Goal: Check status: Check status

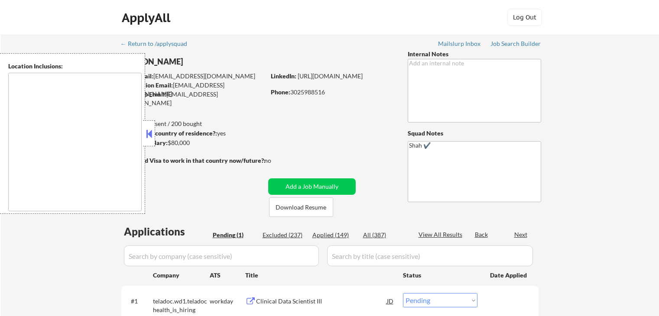
select select ""pending""
type textarea "[GEOGRAPHIC_DATA], DE [GEOGRAPHIC_DATA], [GEOGRAPHIC_DATA], DE [GEOGRAPHIC_DATA…"
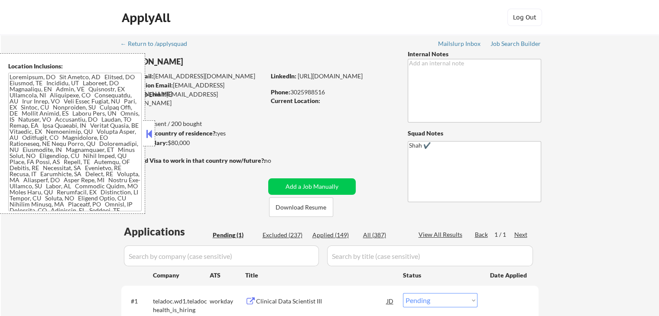
click at [146, 133] on button at bounding box center [149, 133] width 10 height 13
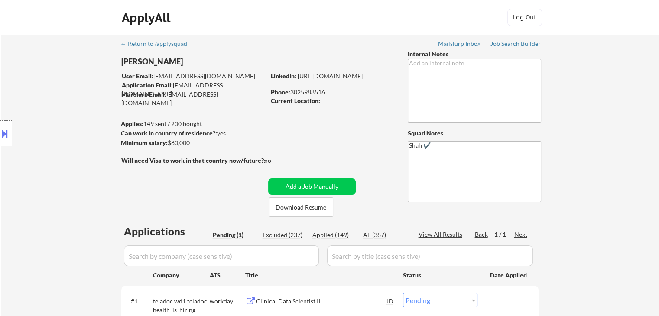
scroll to position [130, 0]
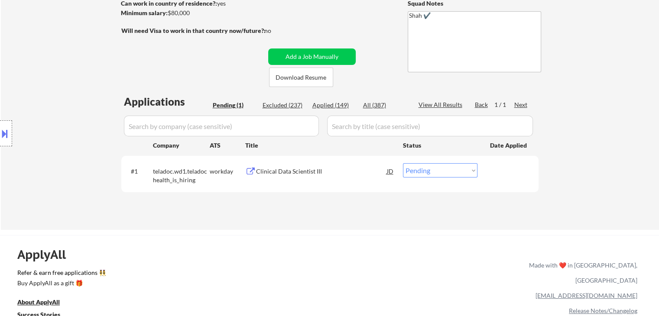
click at [279, 173] on div "Clinical Data Scientist III" at bounding box center [321, 171] width 131 height 9
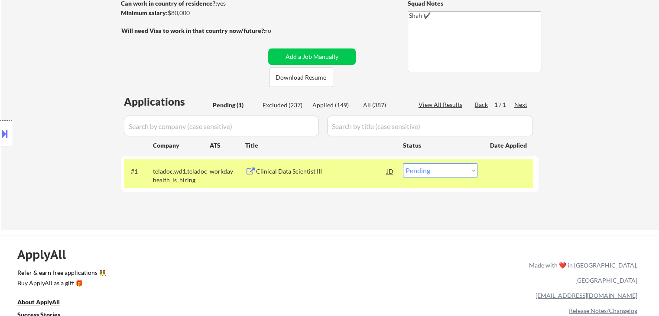
click at [426, 172] on select "Choose an option... Pending Applied Excluded (Questions) Excluded (Expired) Exc…" at bounding box center [440, 170] width 74 height 14
select select ""applied""
click at [403, 163] on select "Choose an option... Pending Applied Excluded (Questions) Excluded (Expired) Exc…" at bounding box center [440, 170] width 74 height 14
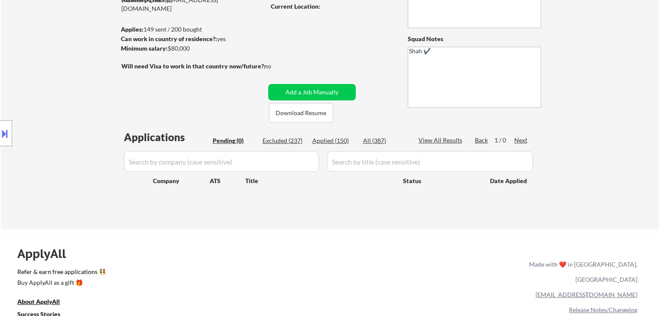
scroll to position [43, 0]
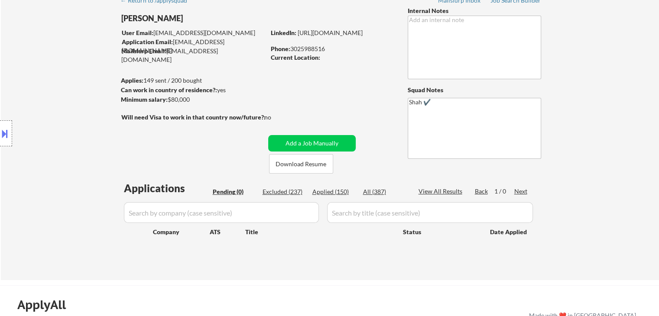
click at [332, 191] on div "Applied (150)" at bounding box center [333, 191] width 43 height 9
select select ""applied""
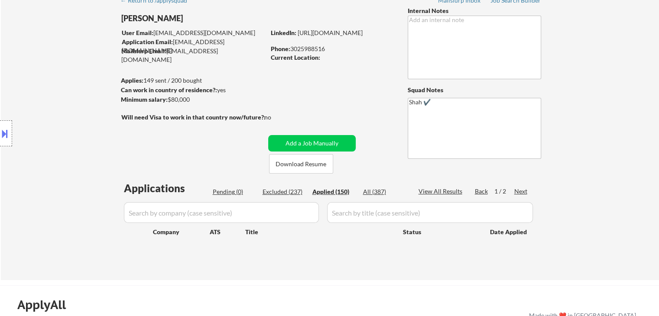
select select ""applied""
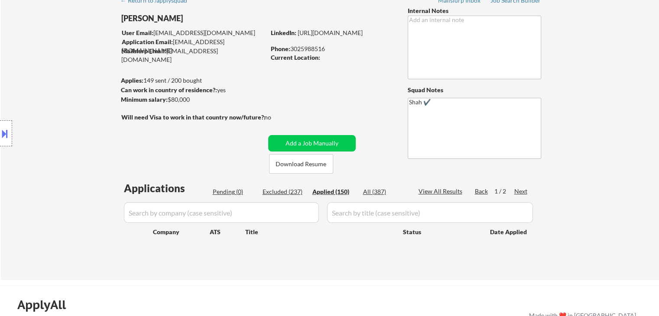
select select ""applied""
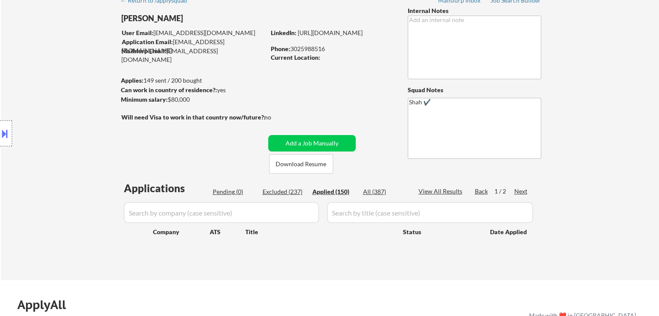
select select ""applied""
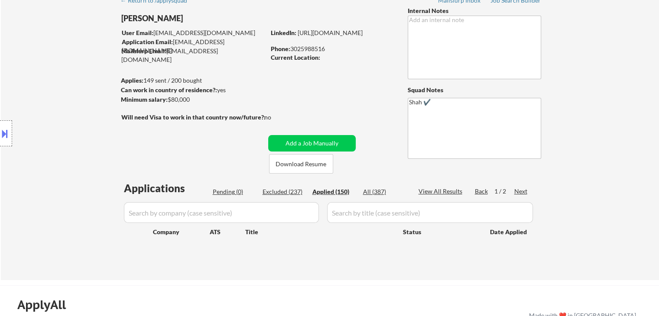
select select ""applied""
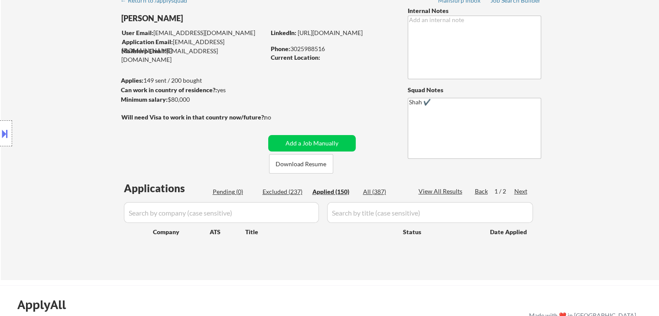
select select ""applied""
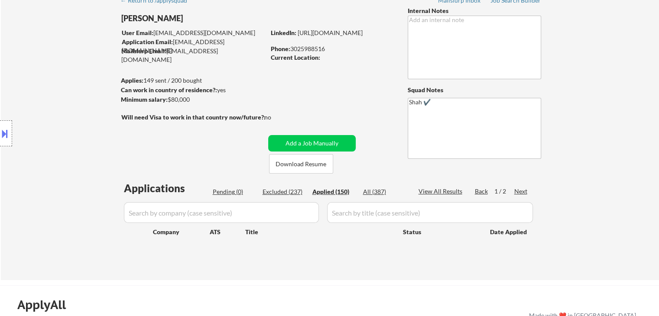
select select ""applied""
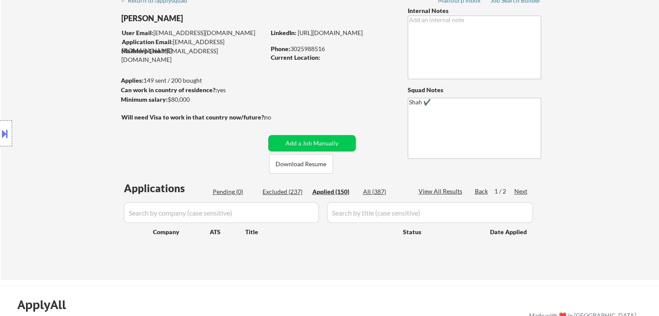
select select ""applied""
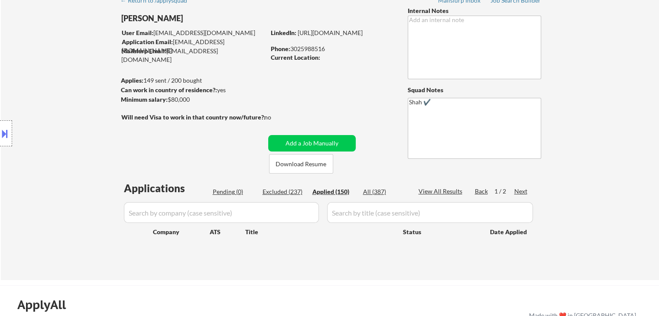
select select ""applied""
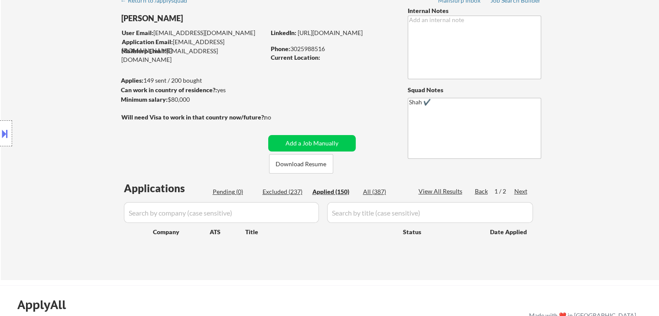
select select ""applied""
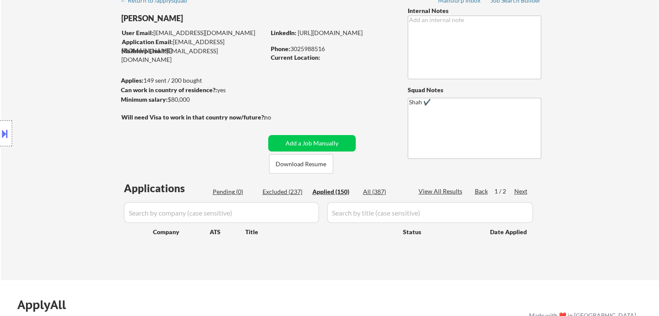
select select ""applied""
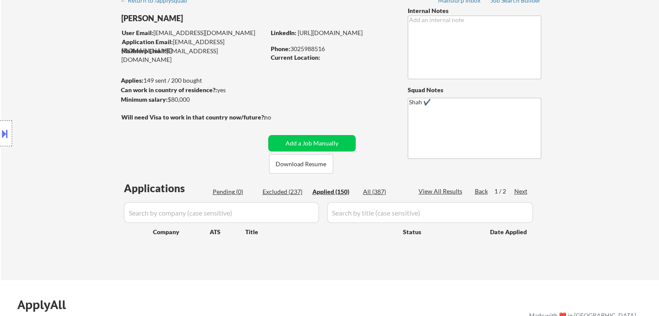
select select ""applied""
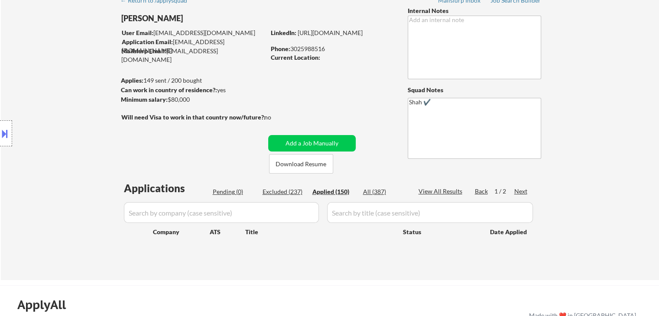
select select ""applied""
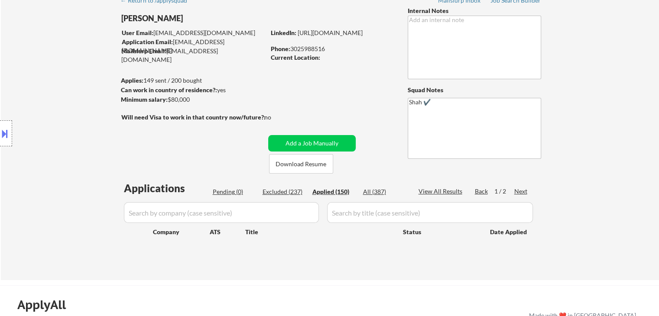
select select ""applied""
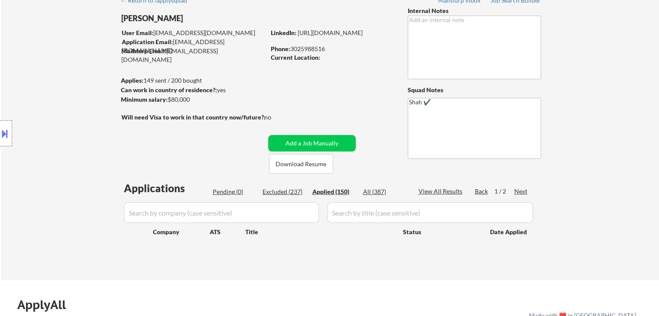
select select ""applied""
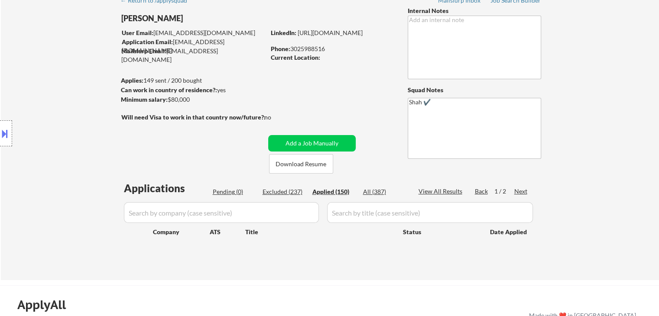
select select ""applied""
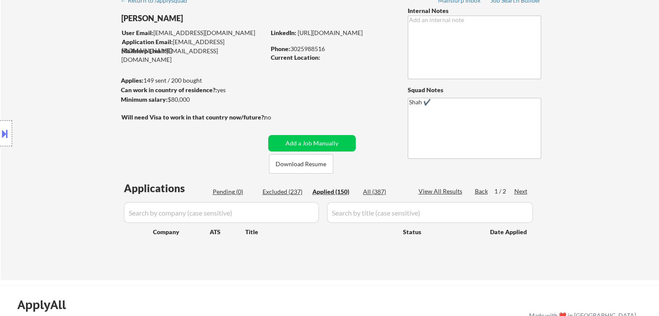
select select ""applied""
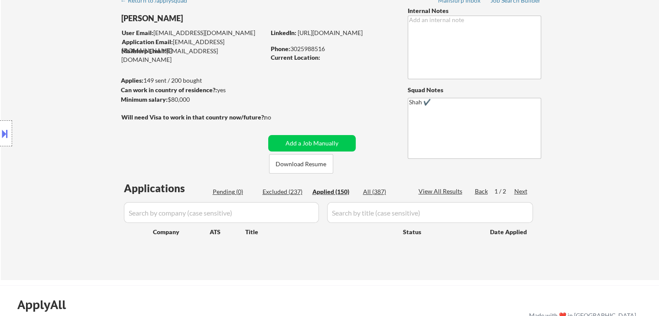
select select ""applied""
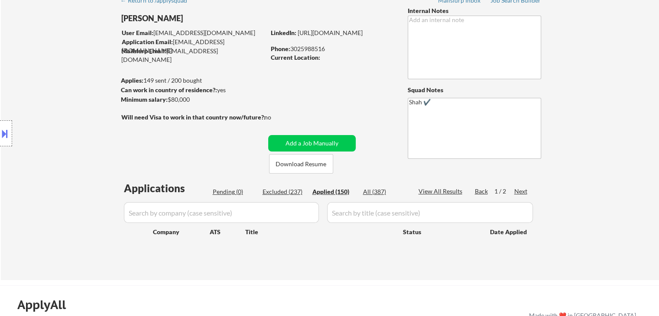
select select ""applied""
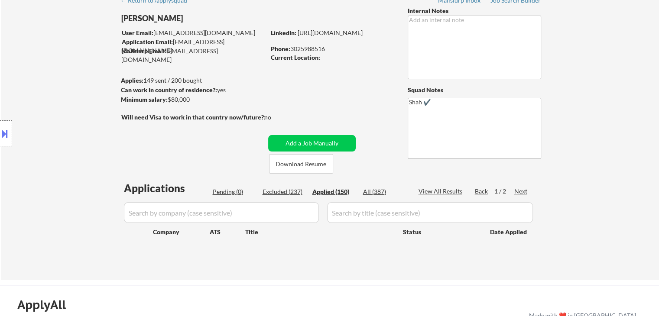
select select ""applied""
